Goal: Contribute content: Add original content to the website for others to see

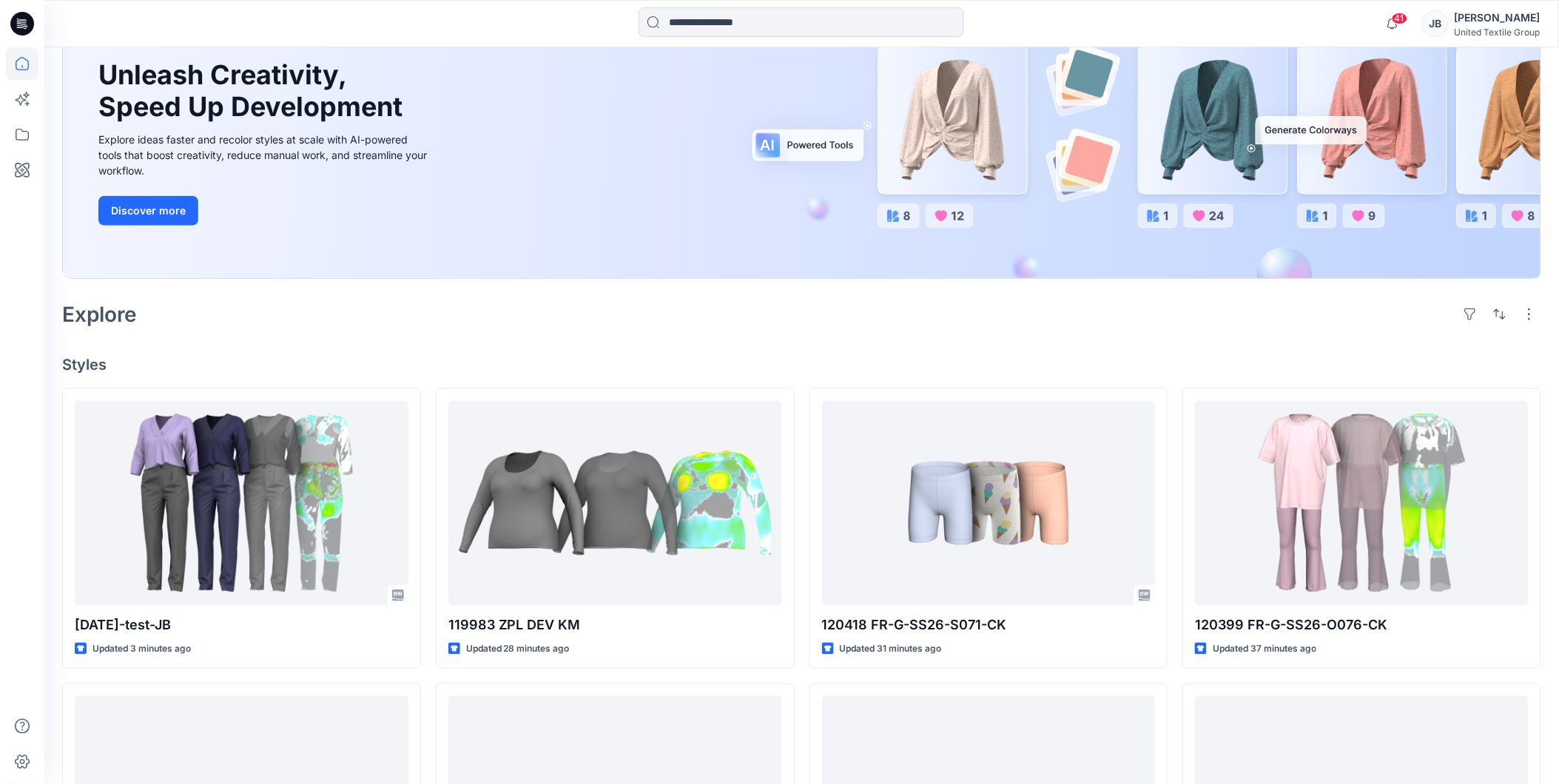
scroll to position [164, 0]
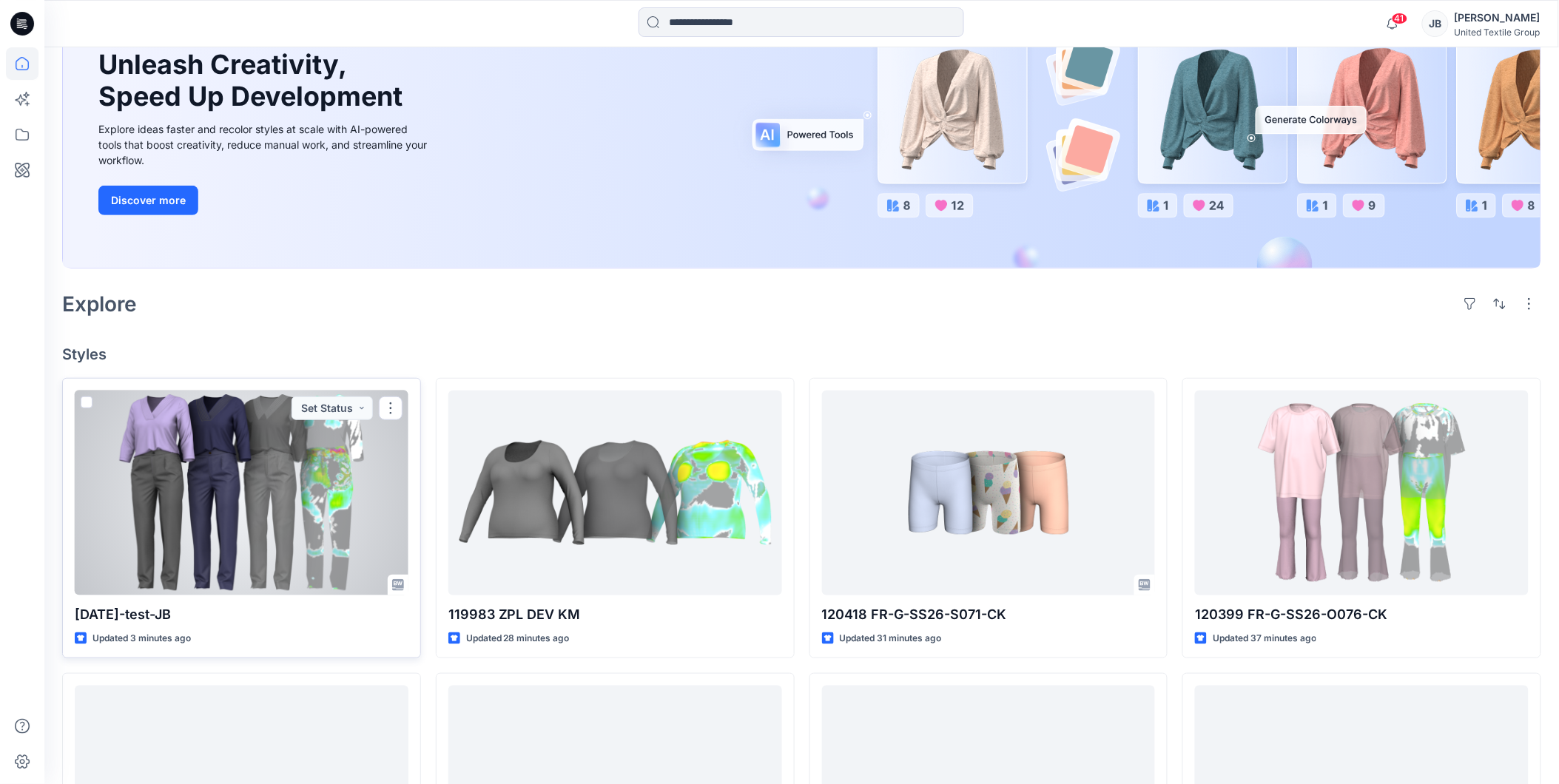
click at [245, 483] on div at bounding box center [241, 493] width 334 height 205
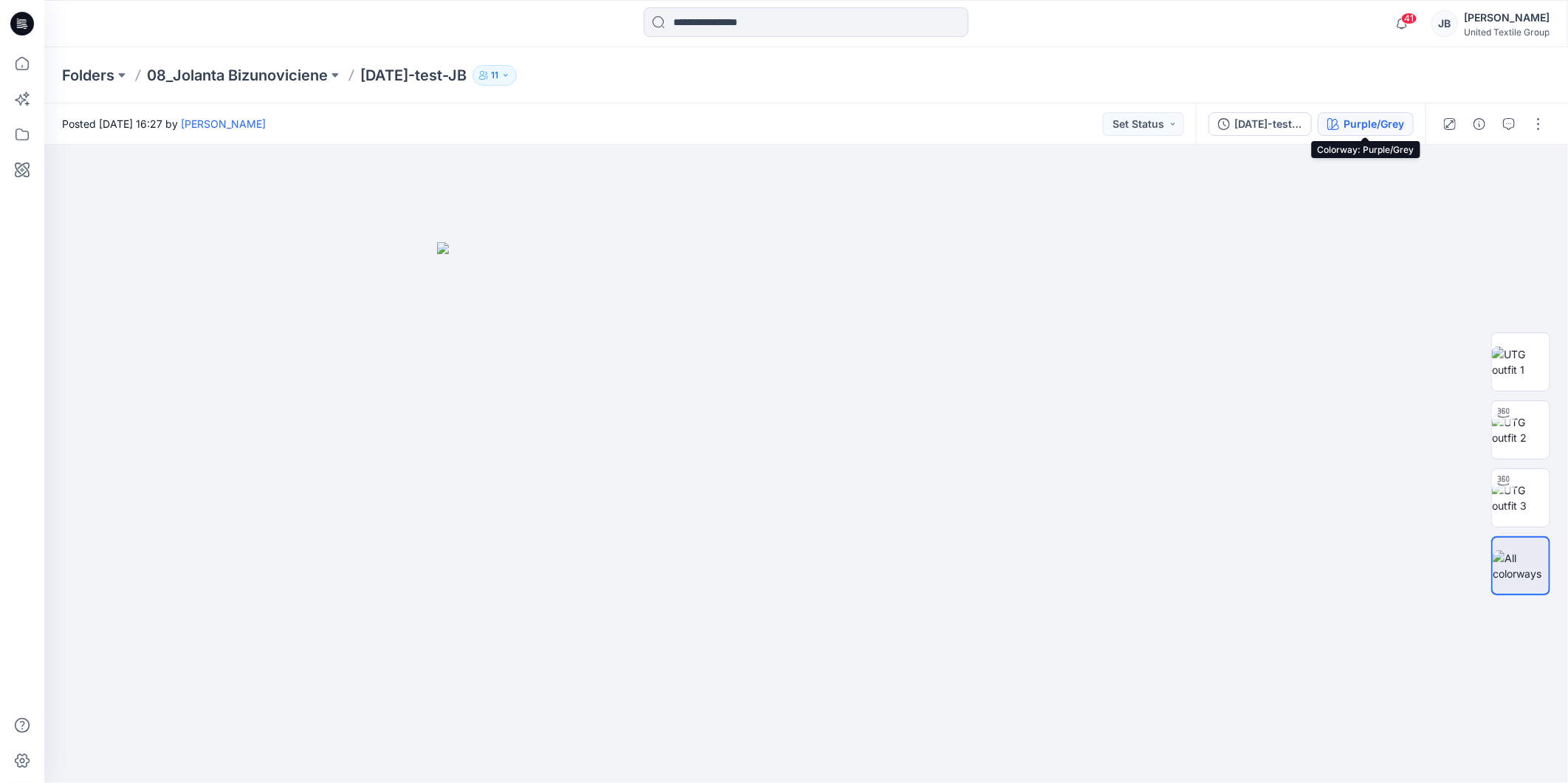
click at [1367, 124] on div "Purple/Grey" at bounding box center [1373, 124] width 61 height 17
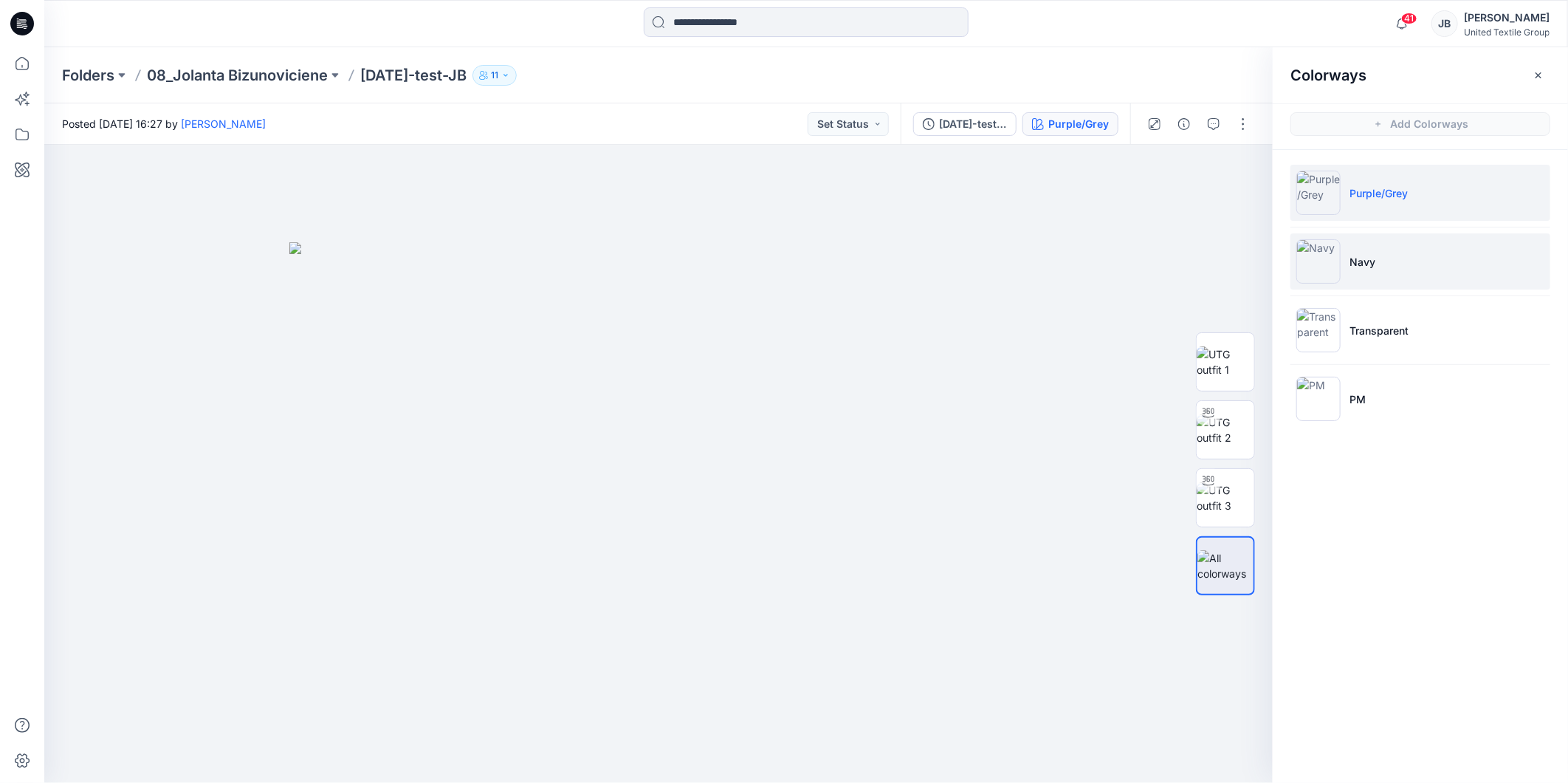
click at [1316, 259] on img at bounding box center [1318, 262] width 44 height 44
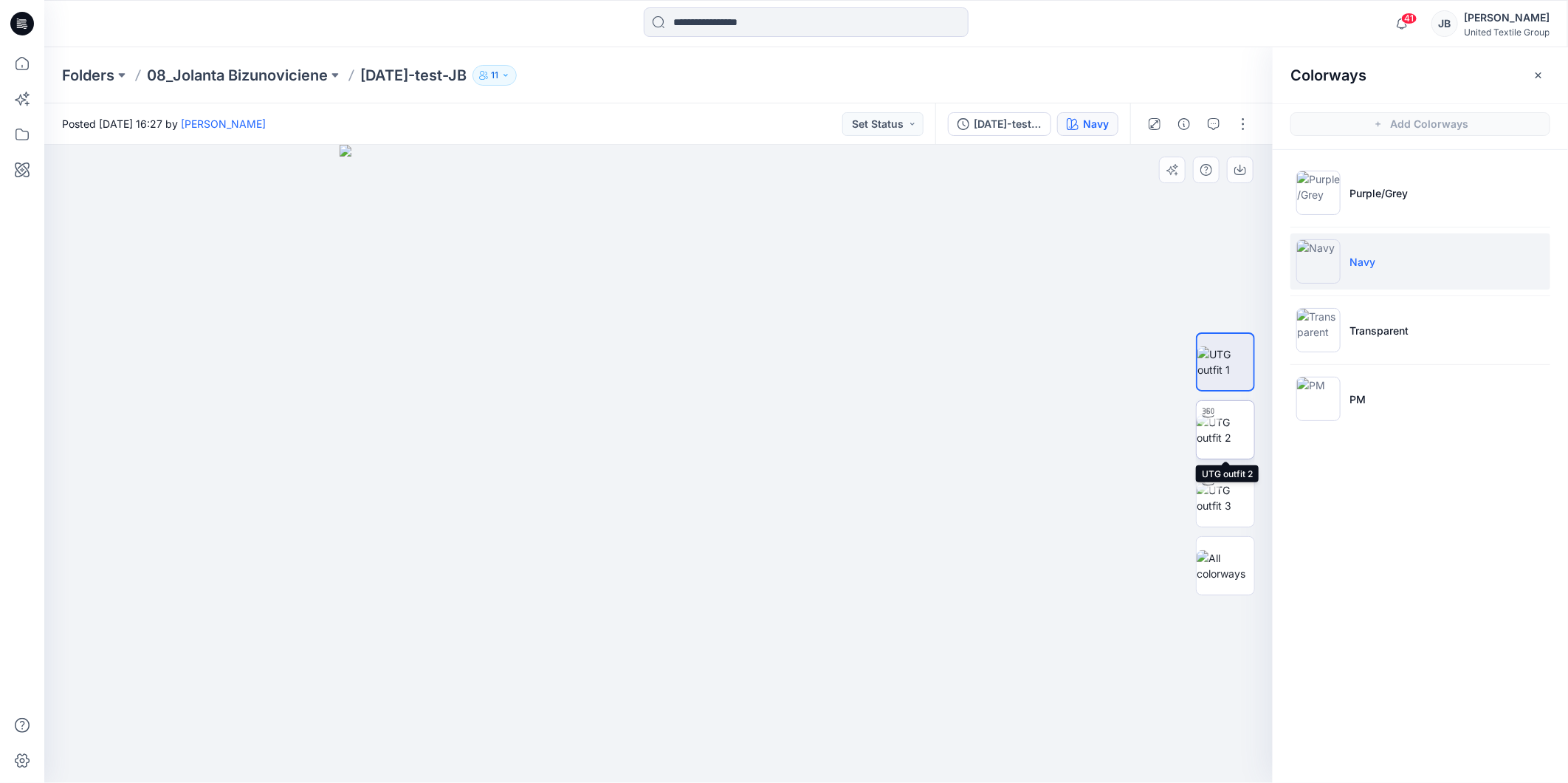
click at [1218, 421] on div at bounding box center [1209, 413] width 24 height 24
drag, startPoint x: 660, startPoint y: 763, endPoint x: 577, endPoint y: 772, distance: 83.5
click at [577, 766] on icon at bounding box center [660, 739] width 447 height 55
drag, startPoint x: 579, startPoint y: 758, endPoint x: 469, endPoint y: 748, distance: 110.5
click at [469, 748] on icon at bounding box center [660, 739] width 447 height 55
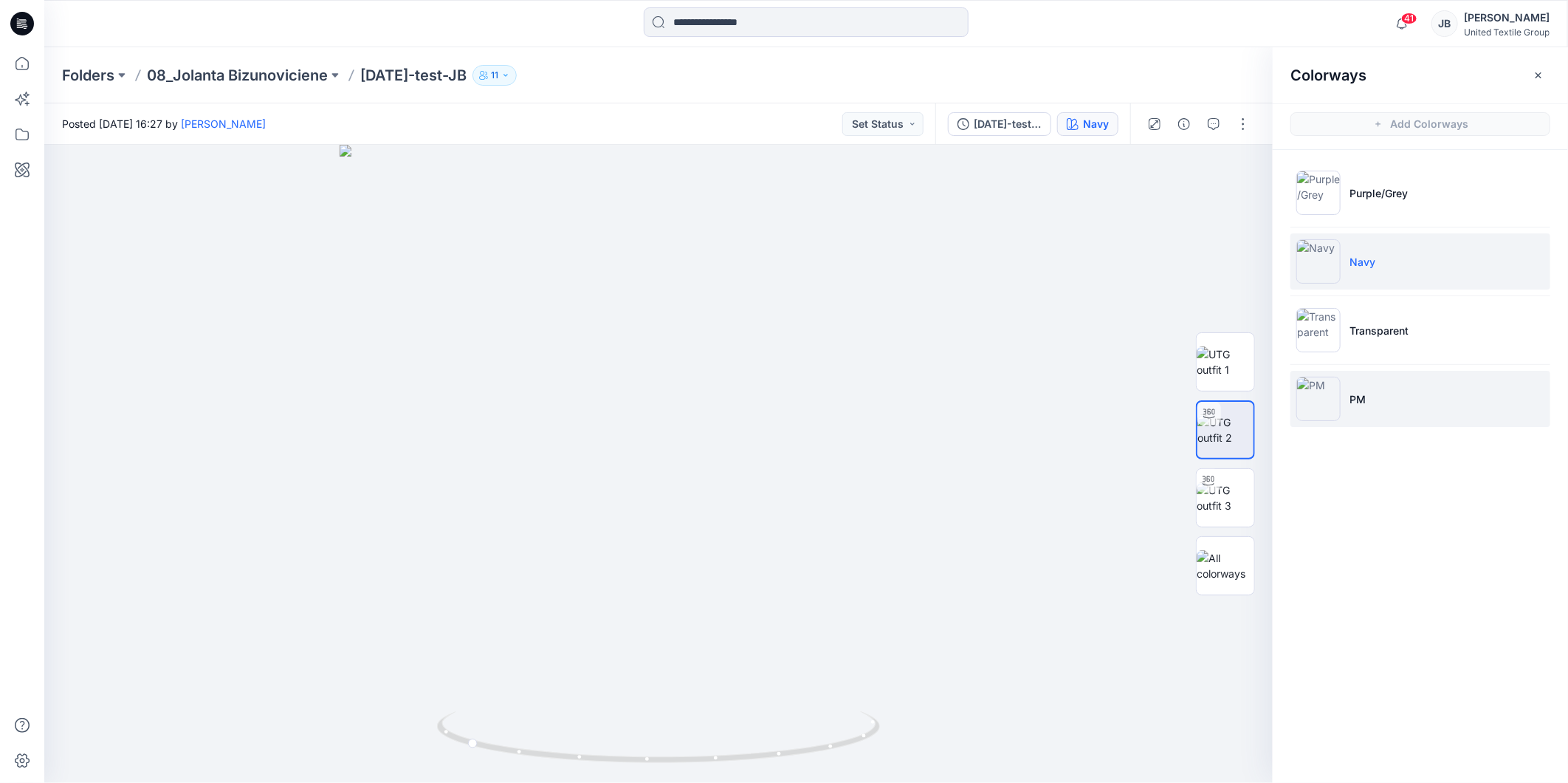
click at [1318, 400] on img at bounding box center [1318, 399] width 44 height 44
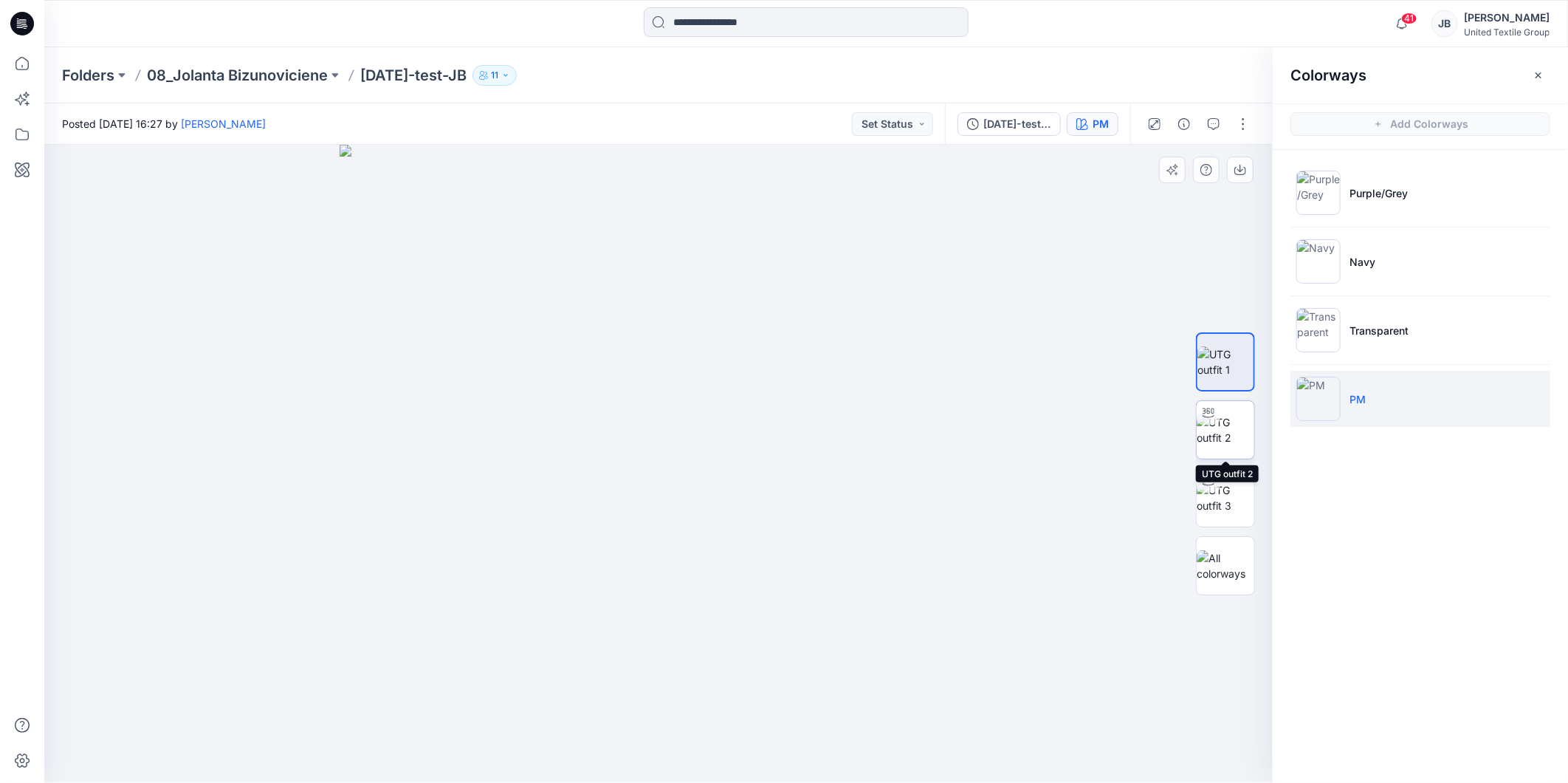
click at [1228, 427] on img at bounding box center [1225, 429] width 57 height 31
drag, startPoint x: 658, startPoint y: 766, endPoint x: 448, endPoint y: 751, distance: 210.5
click at [448, 751] on icon at bounding box center [660, 739] width 447 height 55
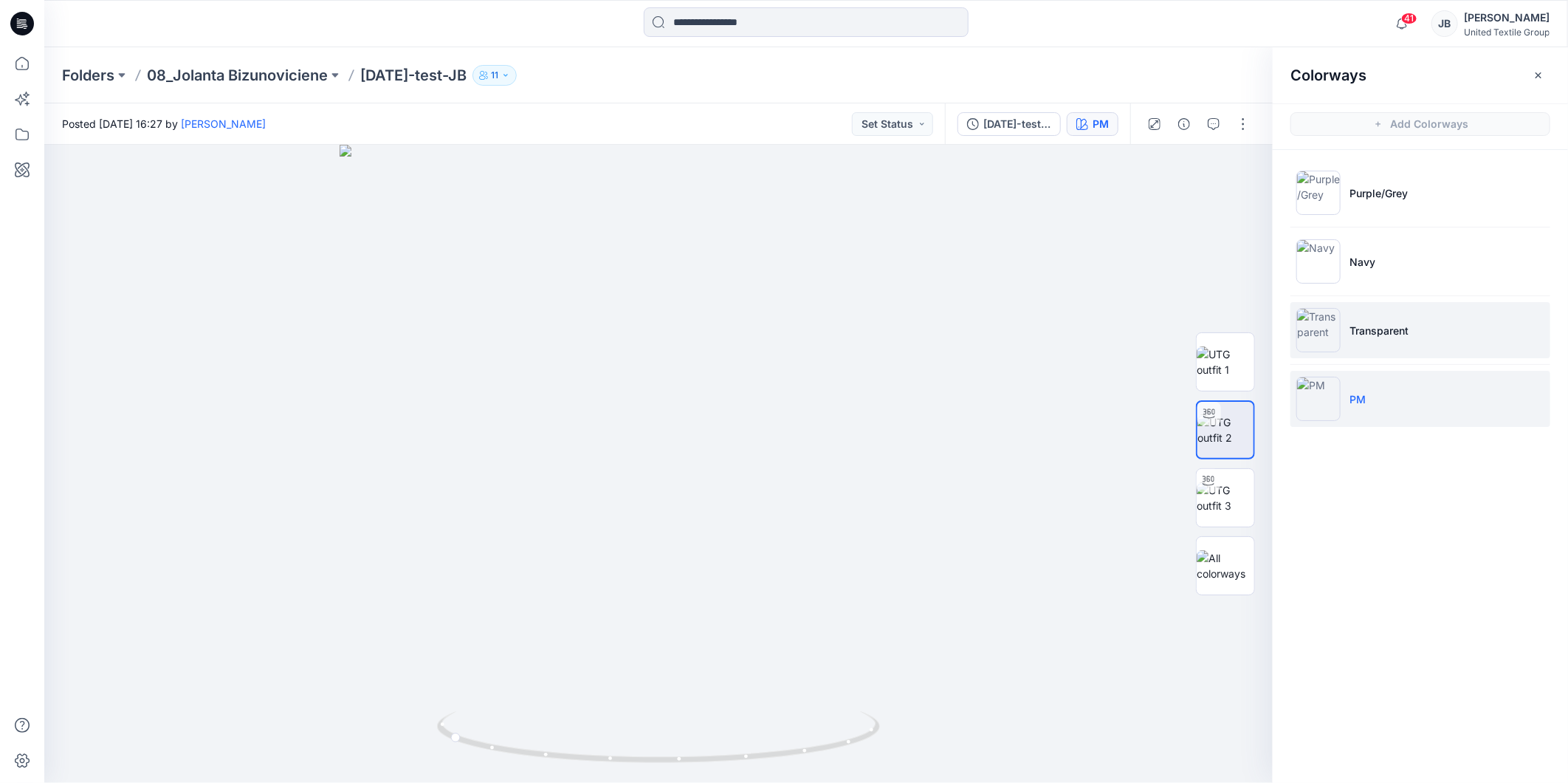
click at [1301, 317] on img at bounding box center [1318, 330] width 44 height 44
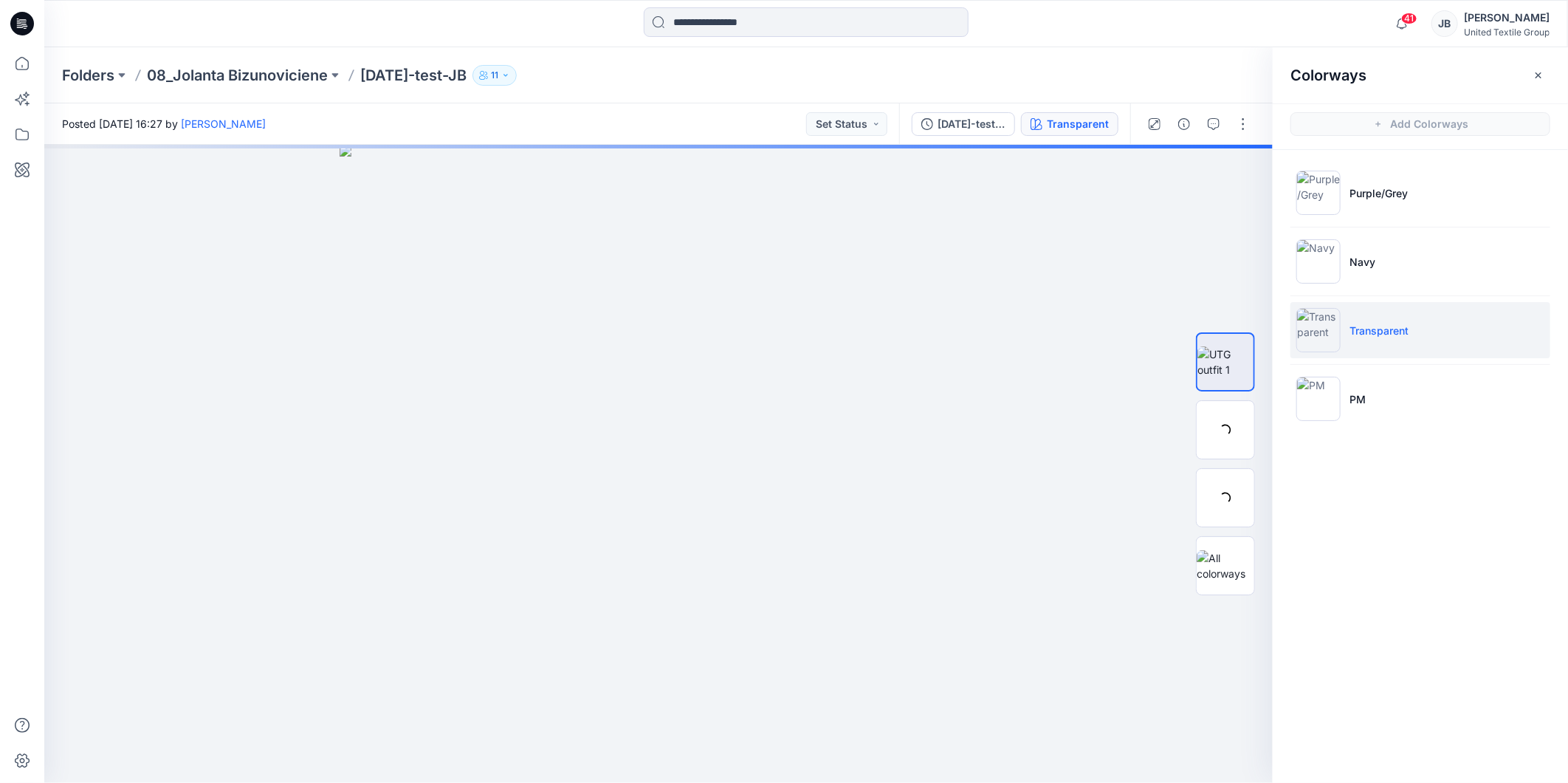
click at [1329, 329] on img at bounding box center [1318, 330] width 44 height 44
click at [1213, 429] on img at bounding box center [1225, 429] width 57 height 31
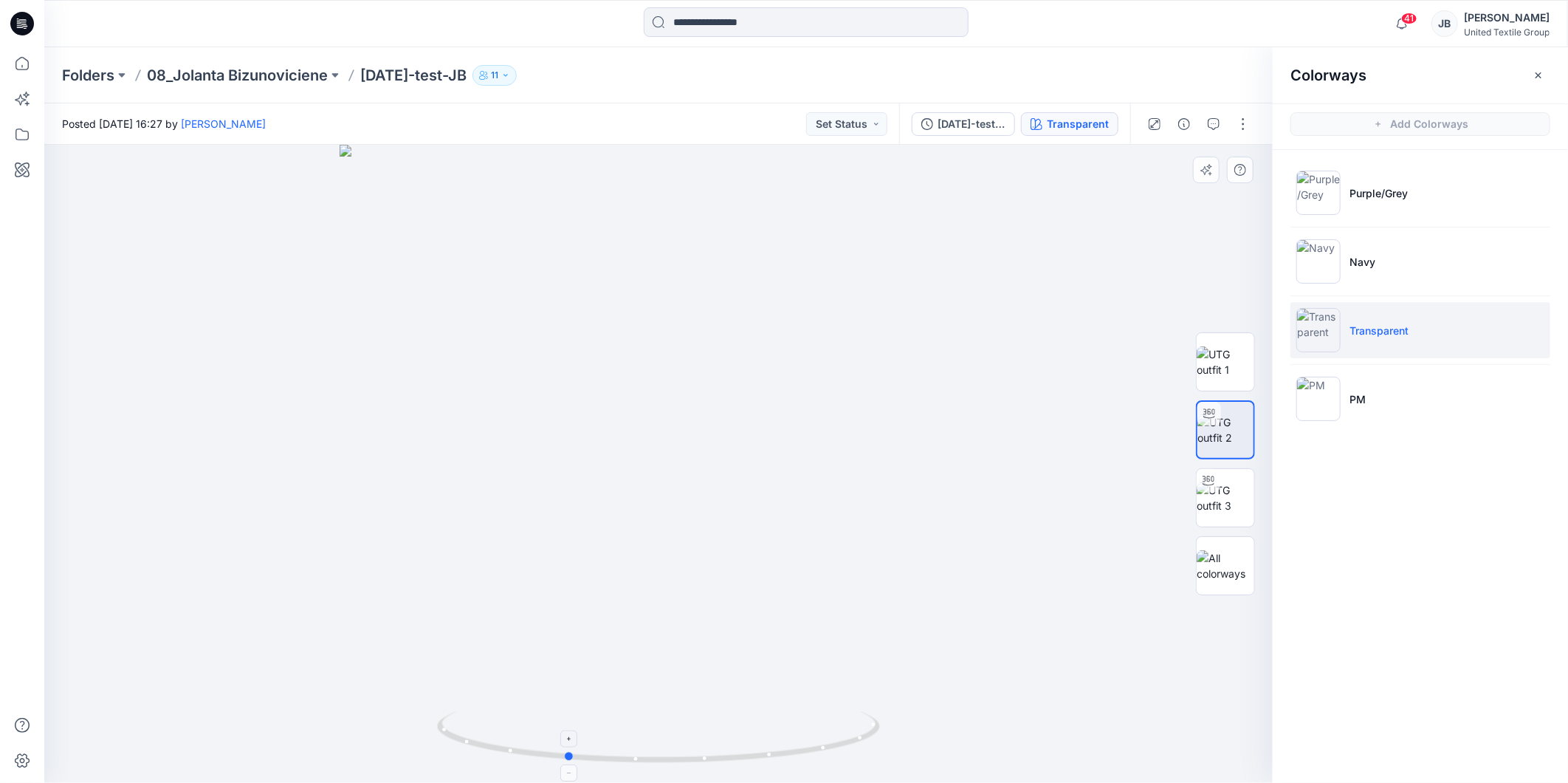
drag, startPoint x: 658, startPoint y: 761, endPoint x: 566, endPoint y: 751, distance: 92.5
click at [566, 751] on icon at bounding box center [660, 739] width 447 height 55
drag, startPoint x: 1538, startPoint y: 72, endPoint x: 1407, endPoint y: 125, distance: 141.3
click at [1537, 72] on icon "button" at bounding box center [1538, 75] width 12 height 12
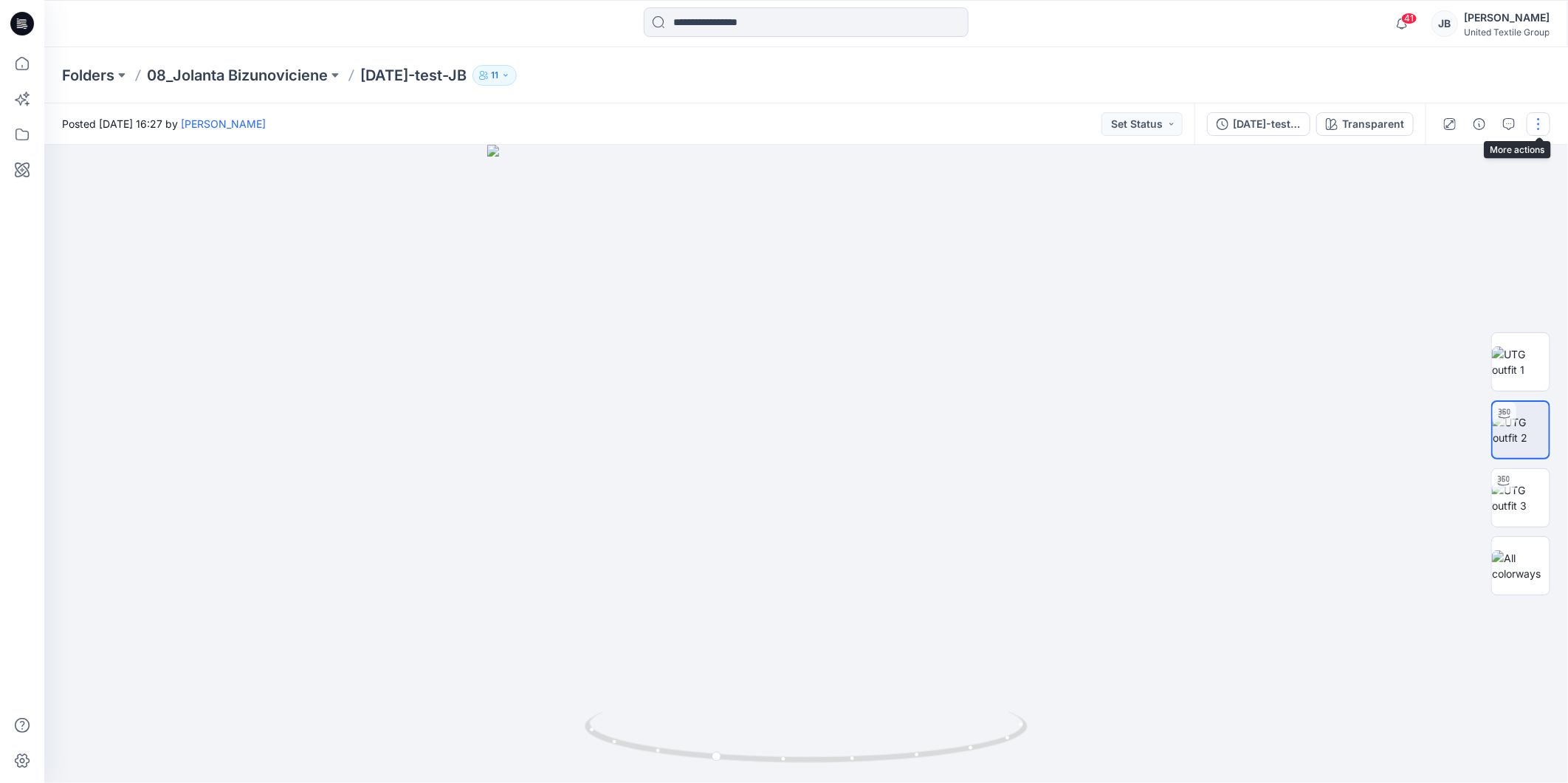
click at [1536, 119] on button "button" at bounding box center [1539, 124] width 24 height 24
click at [1459, 202] on button "Edit" at bounding box center [1477, 199] width 136 height 28
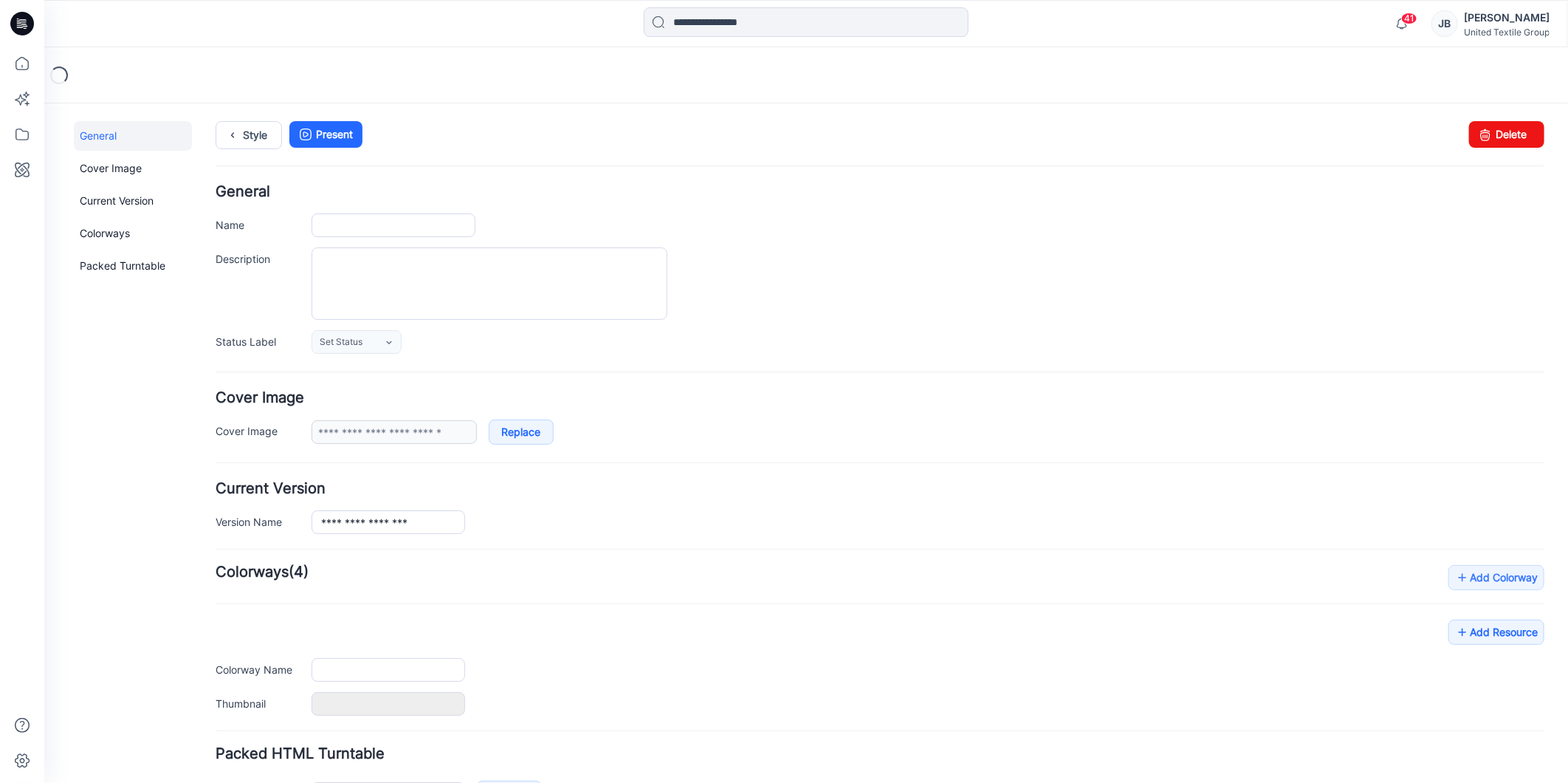
type input "**********"
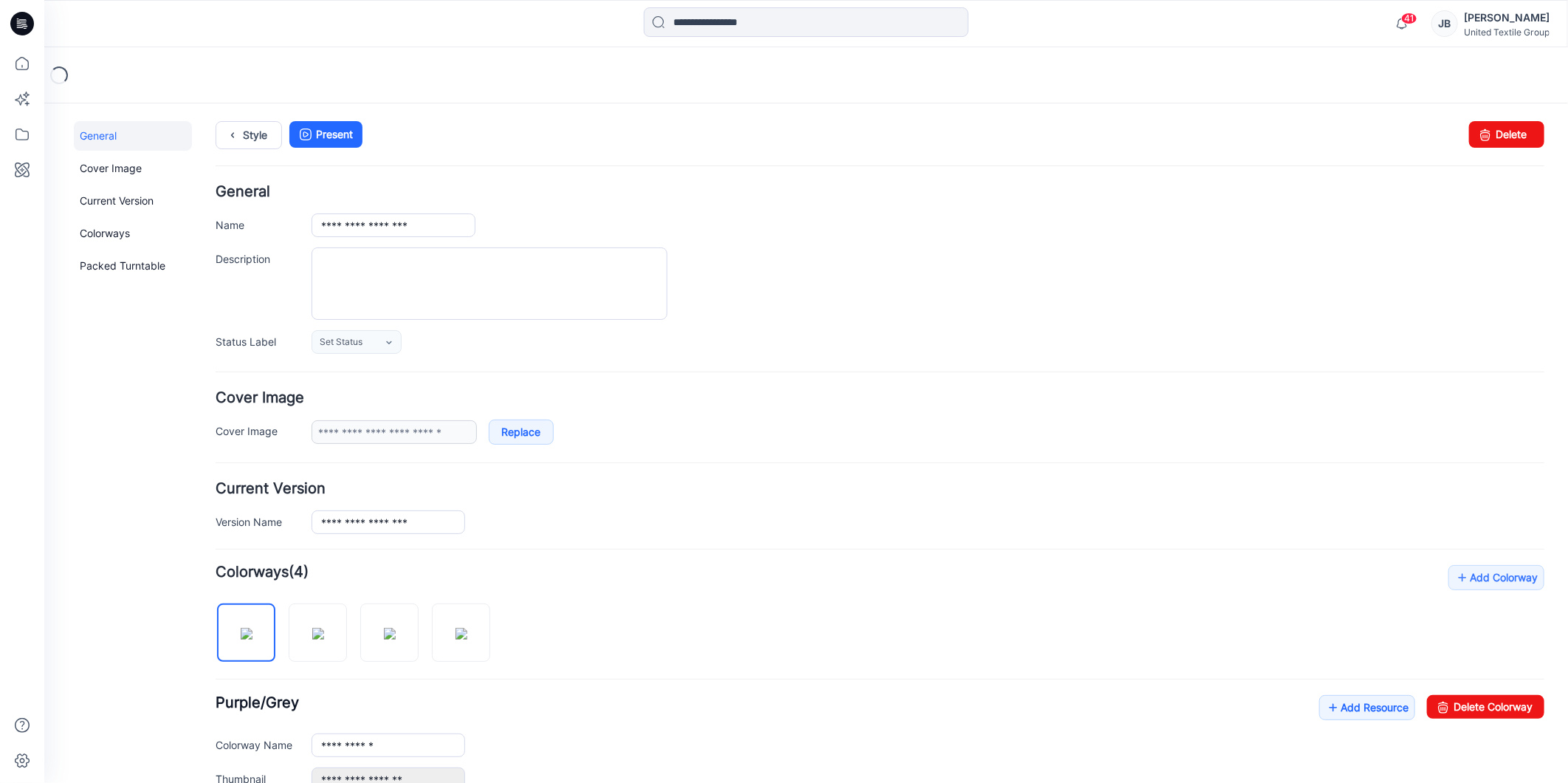
scroll to position [322, 0]
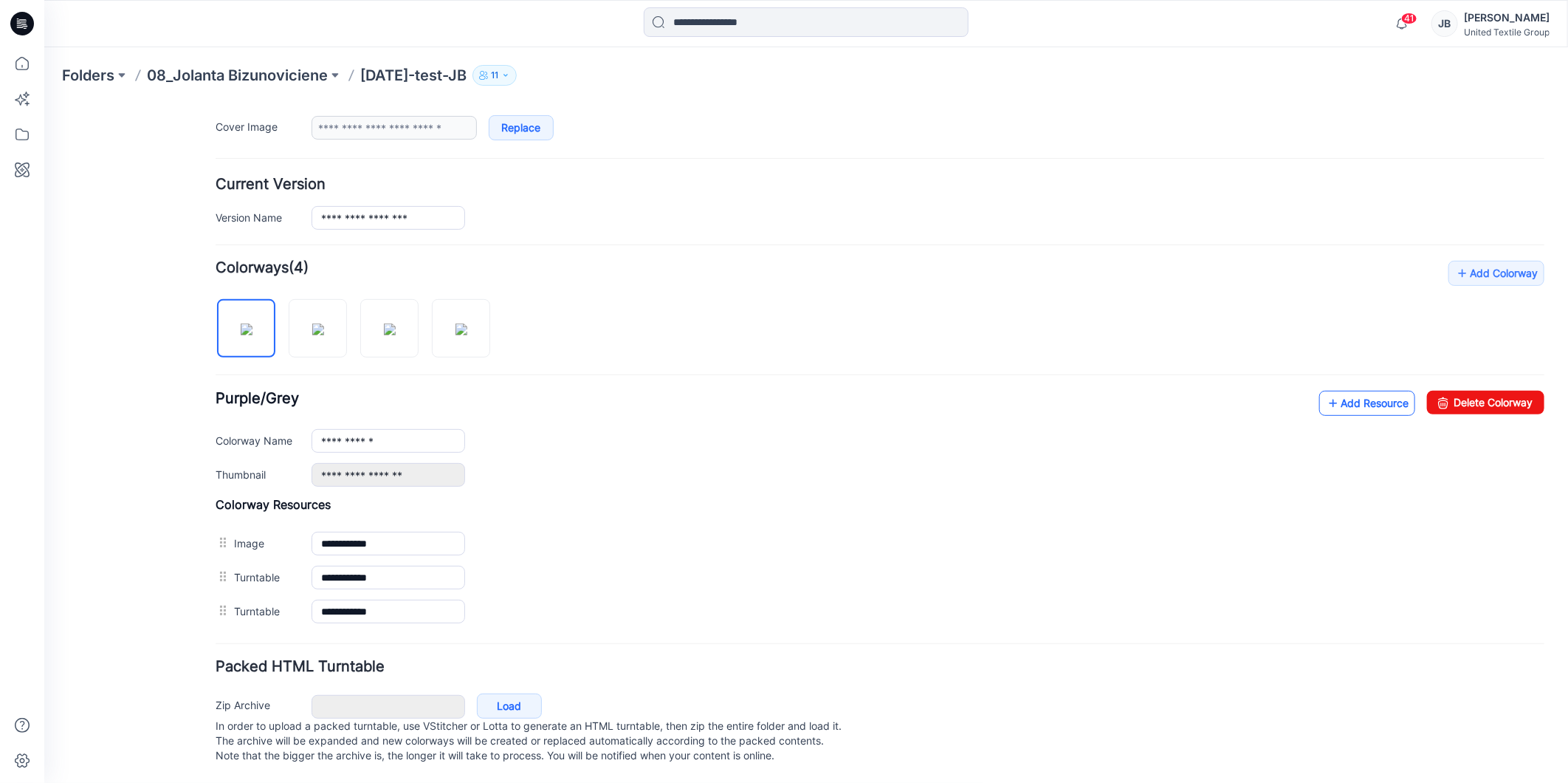
click at [1325, 391] on icon at bounding box center [1333, 403] width 15 height 24
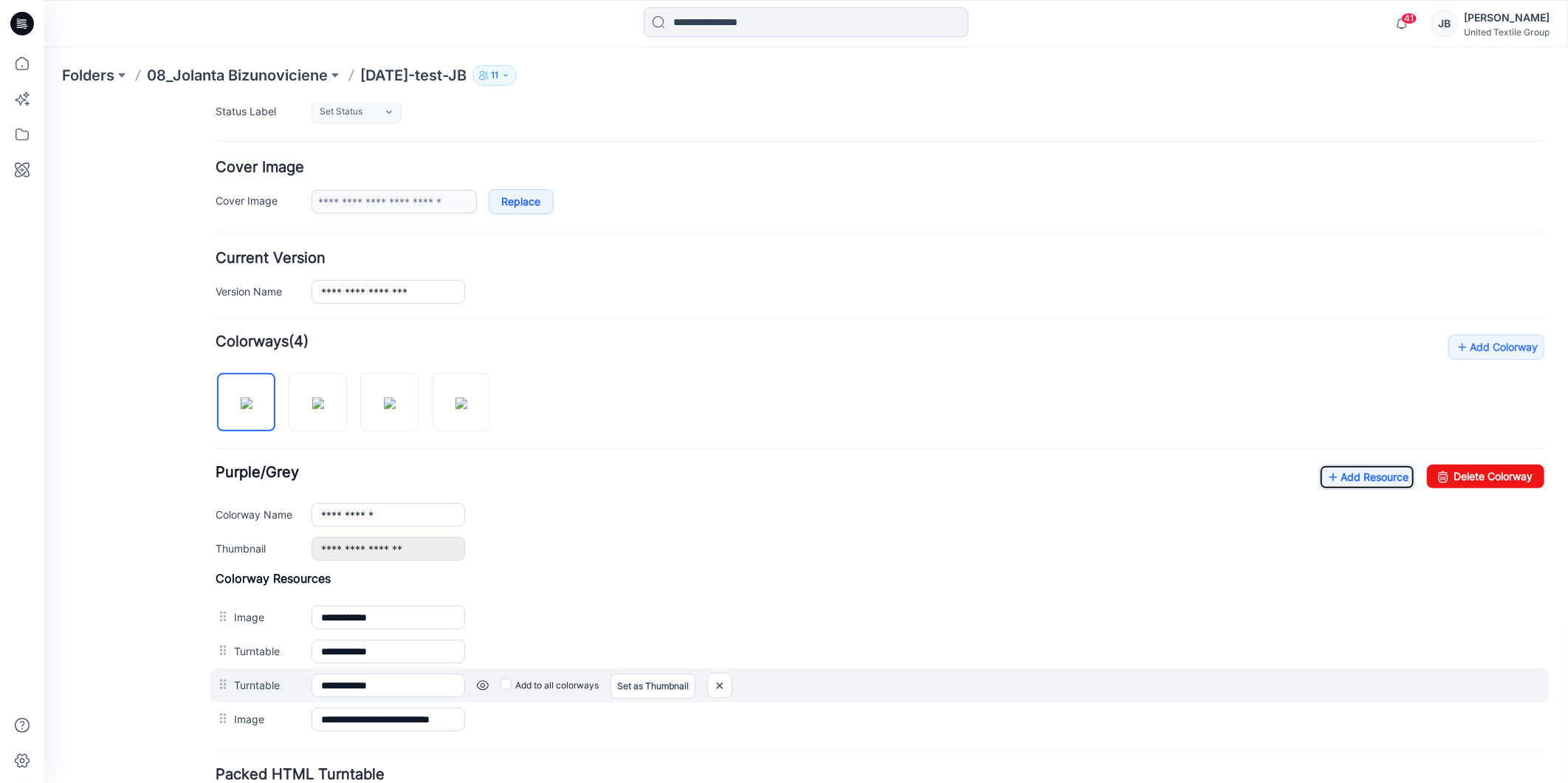
scroll to position [0, 0]
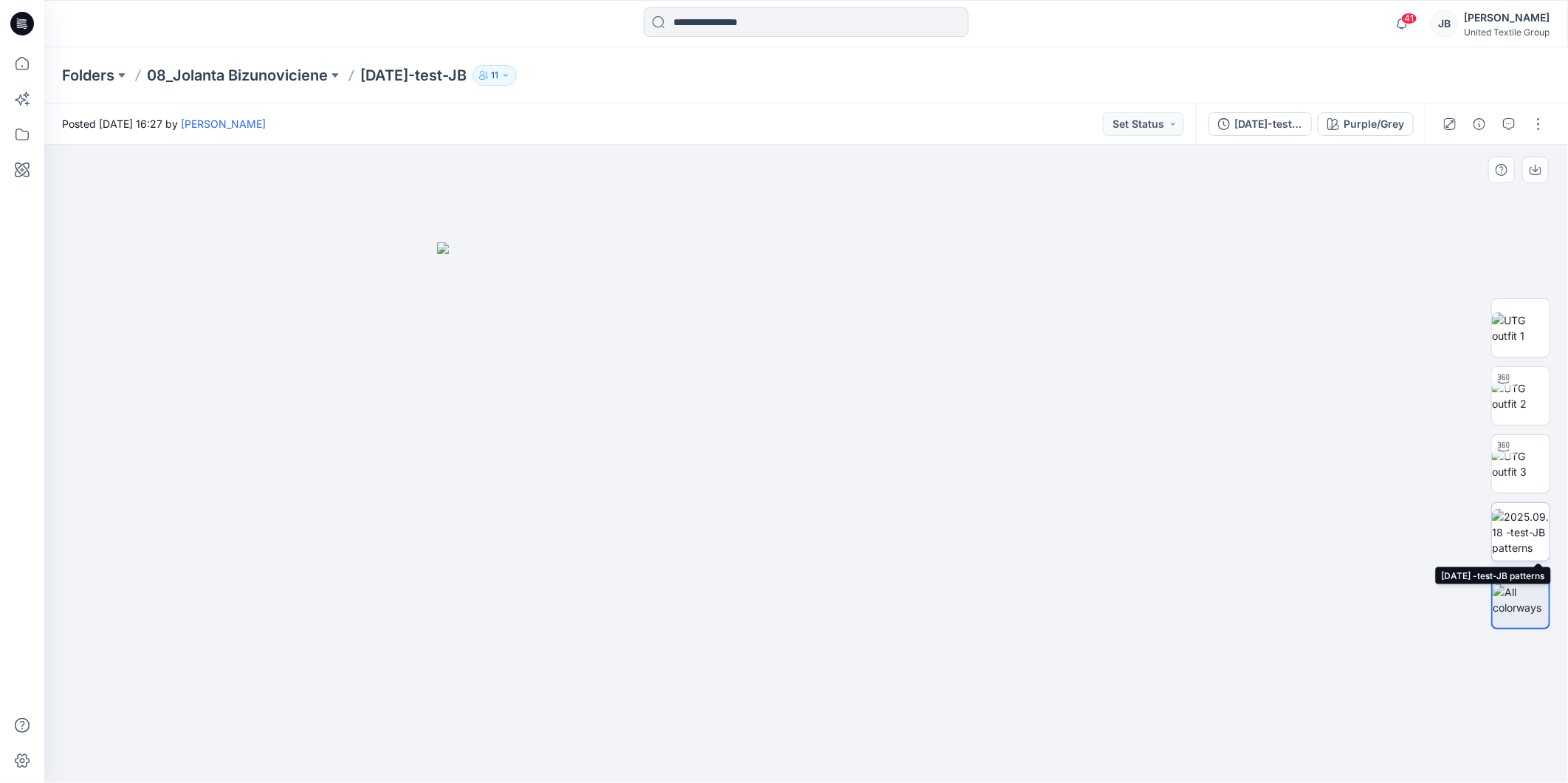
click at [1529, 533] on img at bounding box center [1521, 532] width 57 height 46
click at [20, 20] on icon at bounding box center [22, 24] width 24 height 24
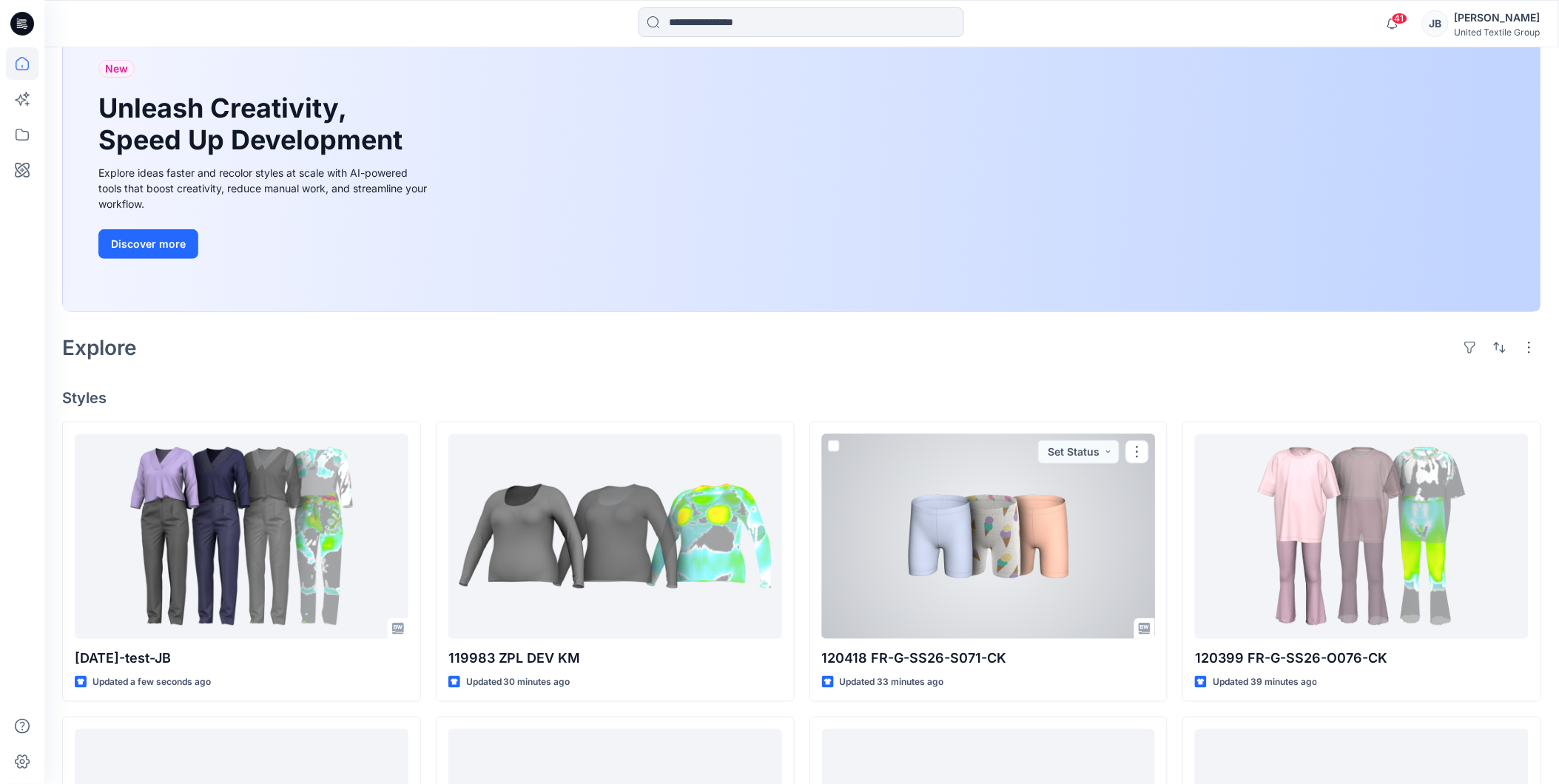
scroll to position [164, 0]
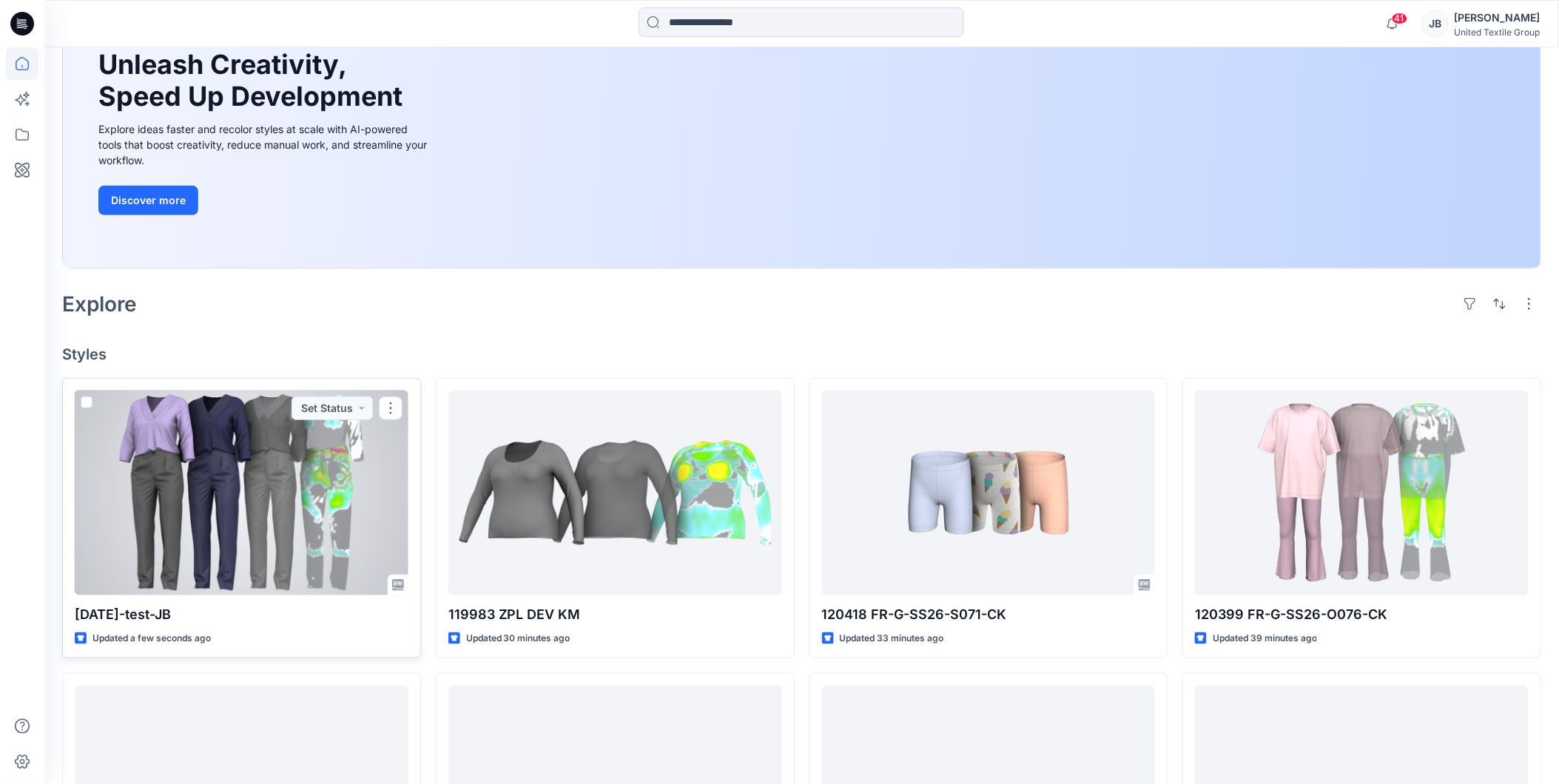
click at [252, 521] on div at bounding box center [241, 493] width 334 height 205
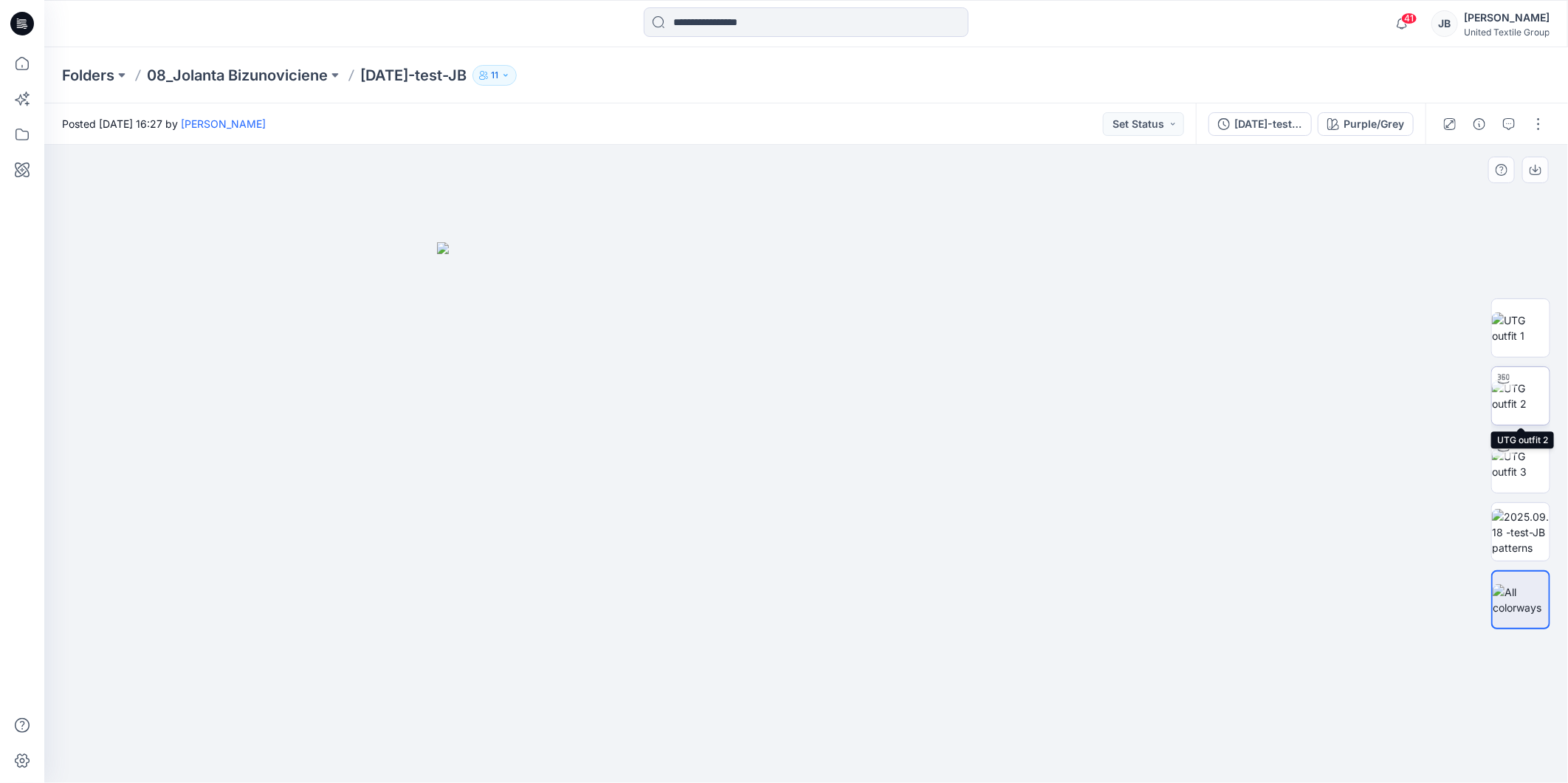
click at [1525, 386] on img at bounding box center [1521, 395] width 57 height 31
drag, startPoint x: 966, startPoint y: 320, endPoint x: 918, endPoint y: 518, distance: 203.7
drag, startPoint x: 807, startPoint y: 756, endPoint x: 657, endPoint y: 740, distance: 150.9
click at [657, 740] on icon at bounding box center [808, 739] width 447 height 55
drag, startPoint x: 662, startPoint y: 754, endPoint x: 814, endPoint y: 771, distance: 152.9
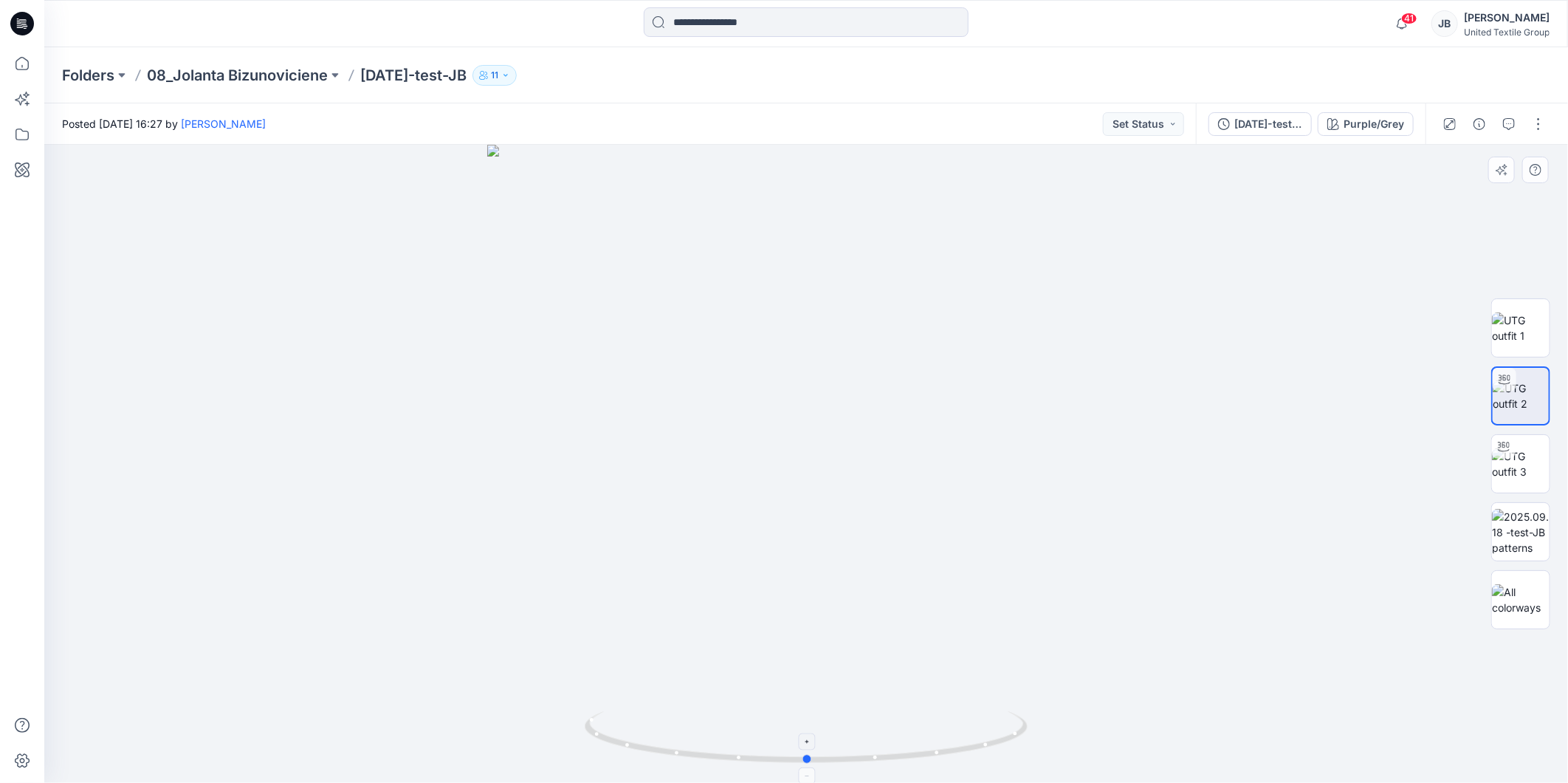
click at [814, 766] on icon at bounding box center [808, 739] width 447 height 55
click at [1386, 124] on div "Purple/Grey" at bounding box center [1373, 124] width 61 height 17
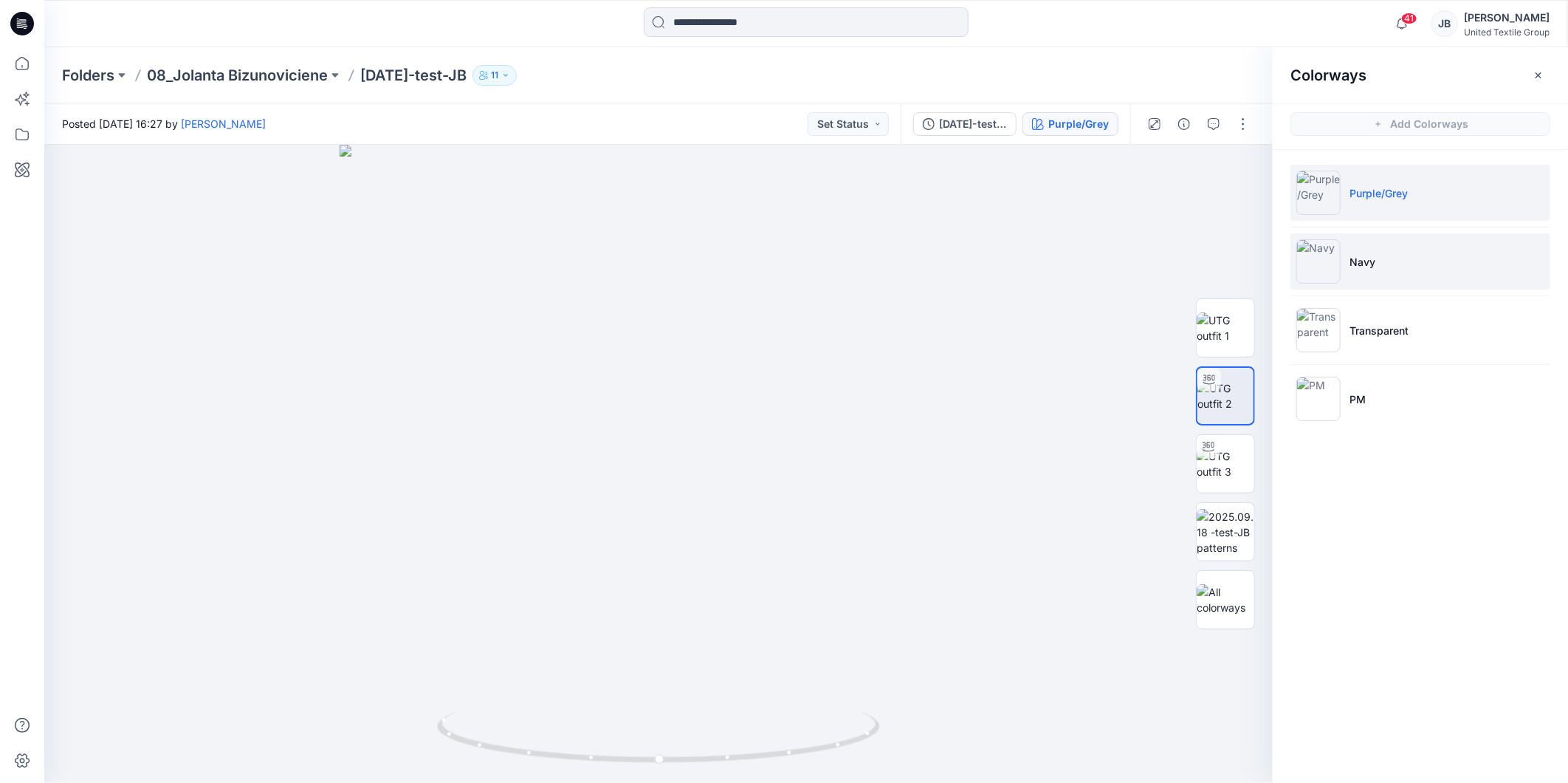
click at [1325, 254] on img at bounding box center [1318, 262] width 44 height 44
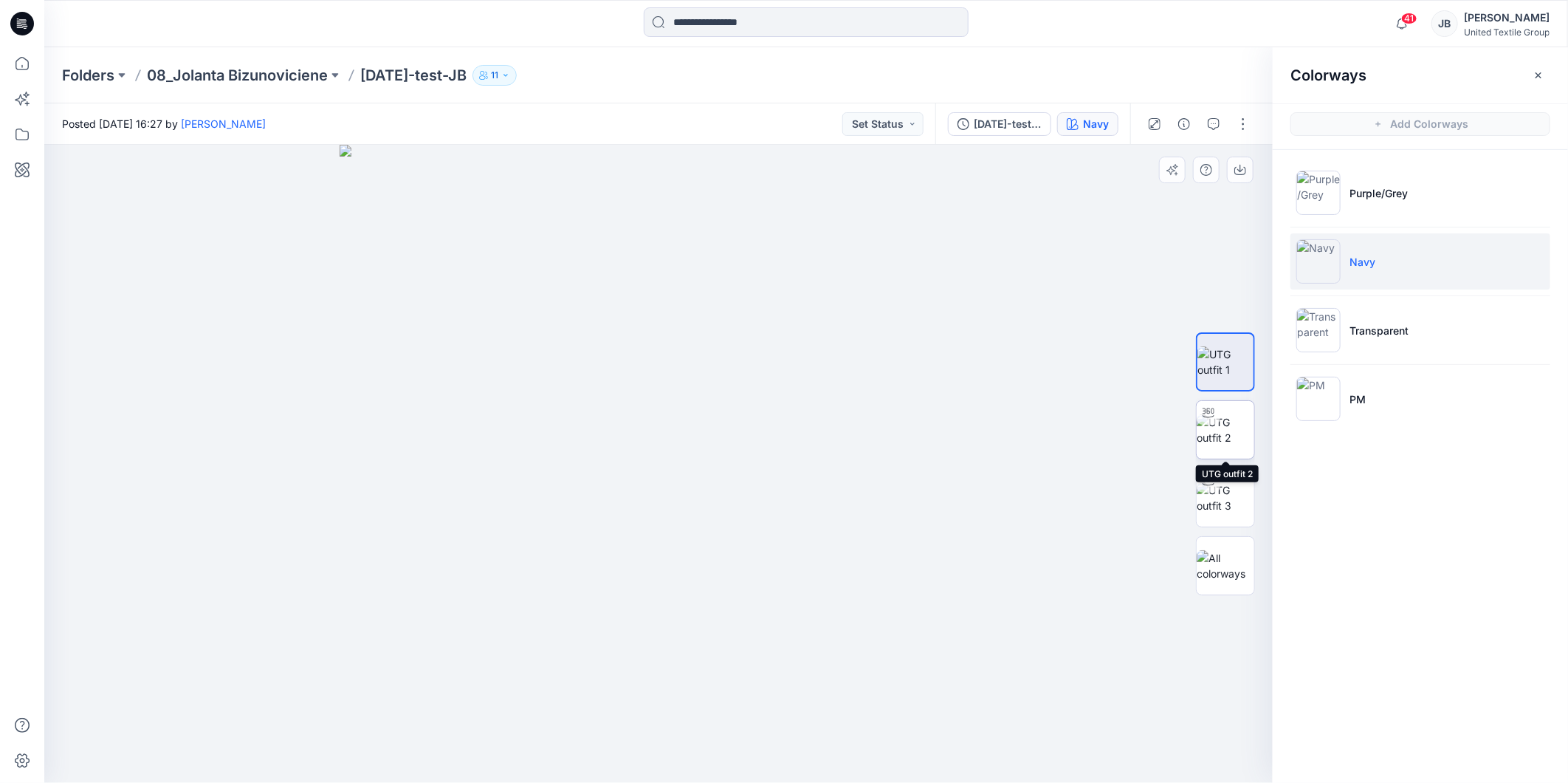
click at [1237, 427] on img at bounding box center [1225, 429] width 57 height 31
drag, startPoint x: 658, startPoint y: 758, endPoint x: 462, endPoint y: 733, distance: 197.6
click at [462, 733] on icon at bounding box center [660, 739] width 447 height 55
drag, startPoint x: 770, startPoint y: 574, endPoint x: 799, endPoint y: 231, distance: 344.2
drag, startPoint x: 799, startPoint y: 231, endPoint x: 773, endPoint y: 691, distance: 460.7
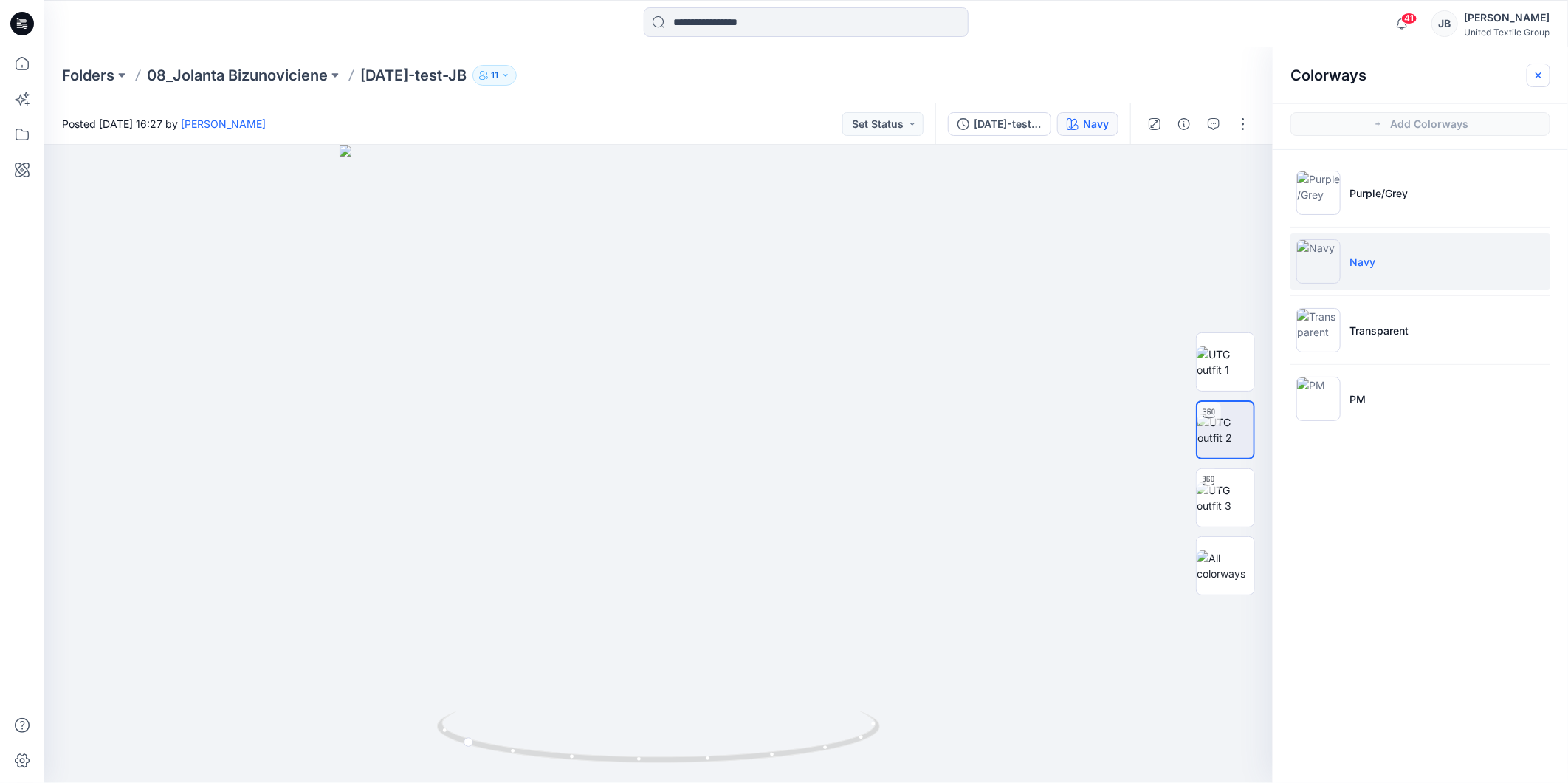
click at [1538, 76] on icon "button" at bounding box center [1539, 75] width 6 height 6
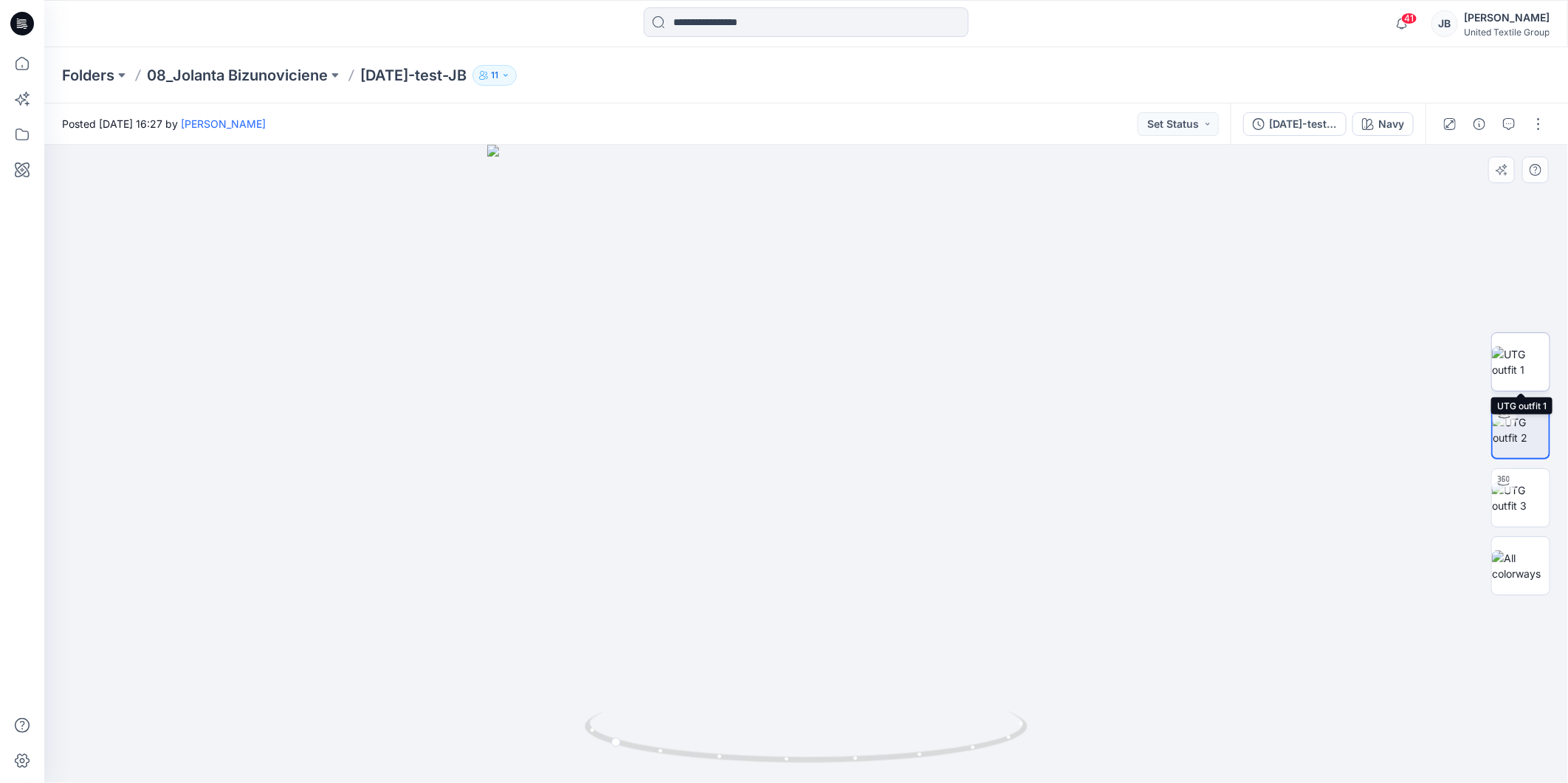
click at [1511, 362] on img at bounding box center [1521, 362] width 57 height 31
click at [1534, 169] on icon "button" at bounding box center [1536, 169] width 12 height 12
click at [1405, 231] on div at bounding box center [806, 464] width 1524 height 638
drag, startPoint x: 502, startPoint y: 76, endPoint x: 366, endPoint y: 76, distance: 136.0
click at [366, 76] on div "Folders 08_Jolanta Bizunoviciene 2025.09.18-test-JB 11" at bounding box center [749, 76] width 1373 height 20
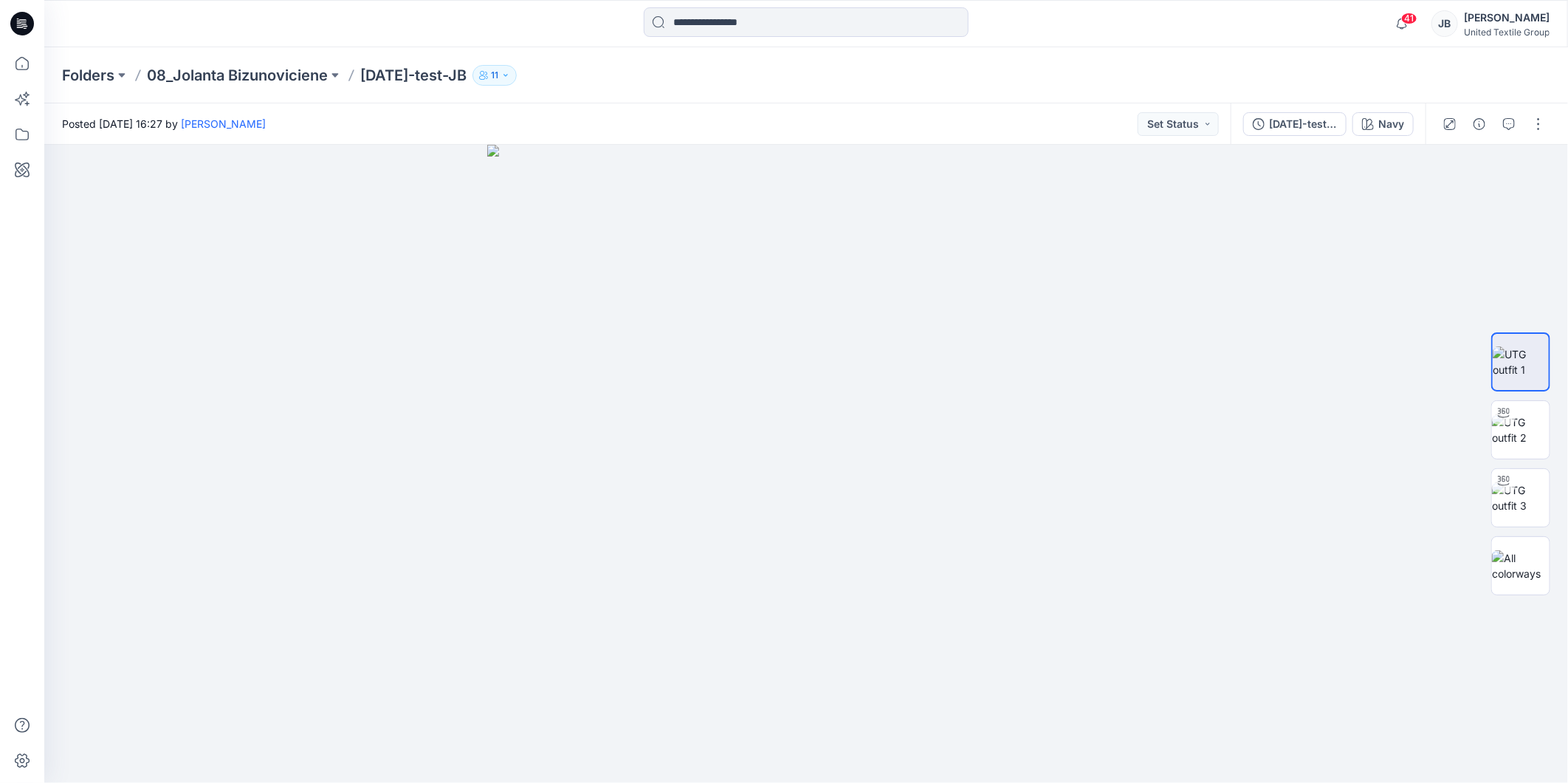
copy p "[DATE]-test-JB"
click at [1298, 319] on div at bounding box center [806, 464] width 1524 height 638
click at [17, 20] on icon at bounding box center [19, 20] width 3 height 1
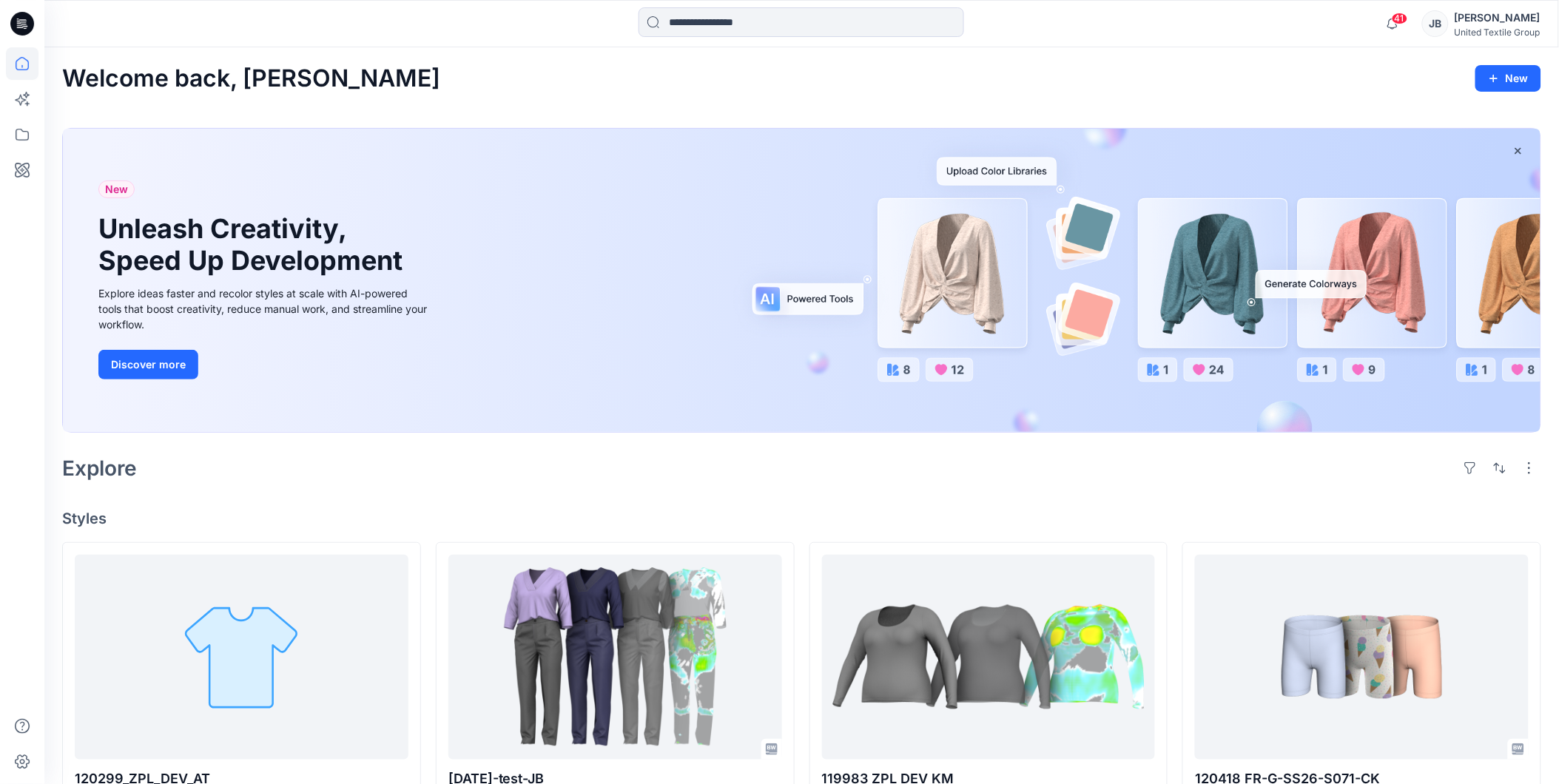
scroll to position [164, 0]
